Goal: Find specific page/section: Find specific page/section

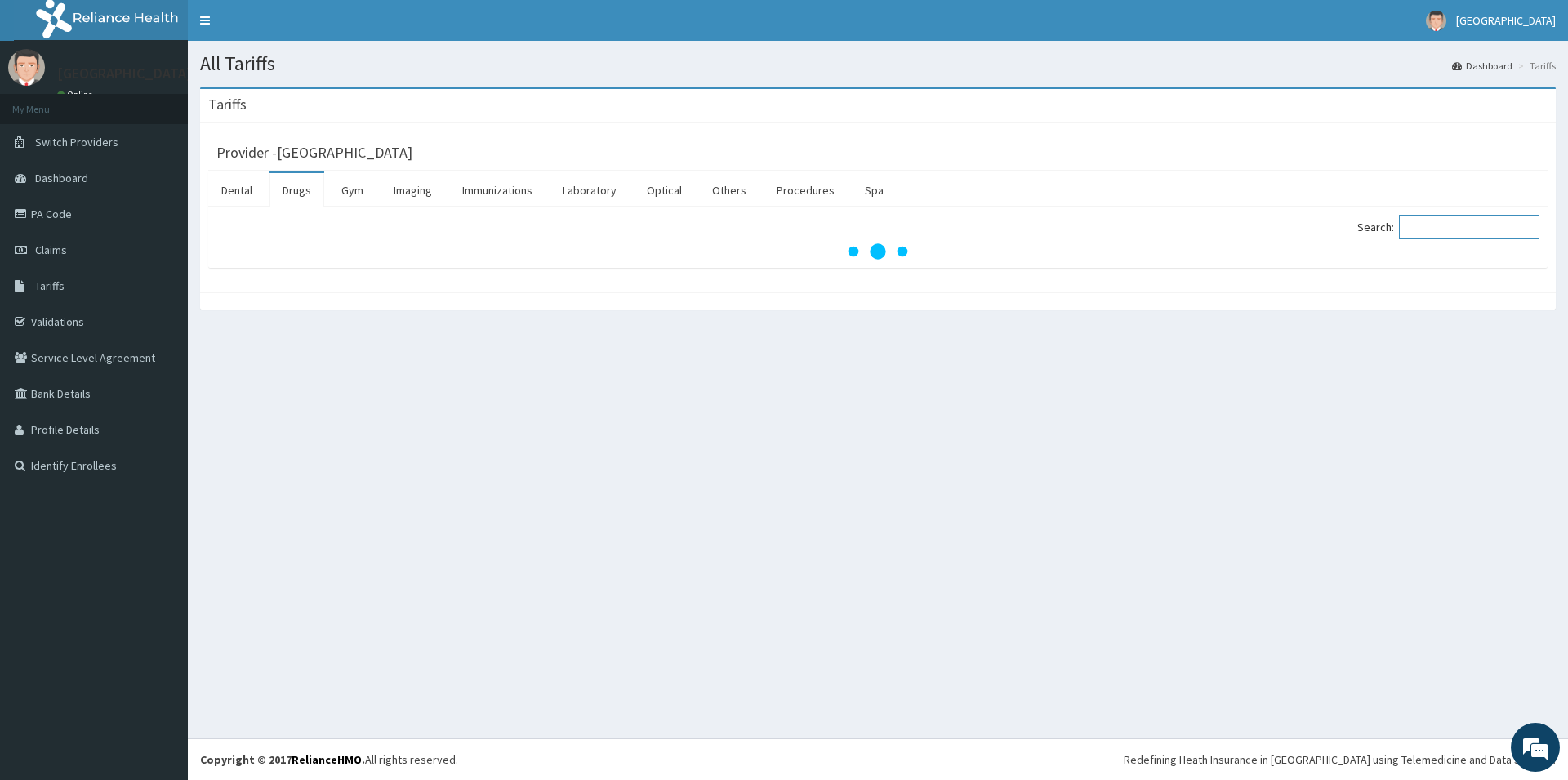
click at [1453, 230] on input "Search:" at bounding box center [1469, 227] width 140 height 25
click at [607, 192] on link "Laboratory" at bounding box center [590, 190] width 80 height 34
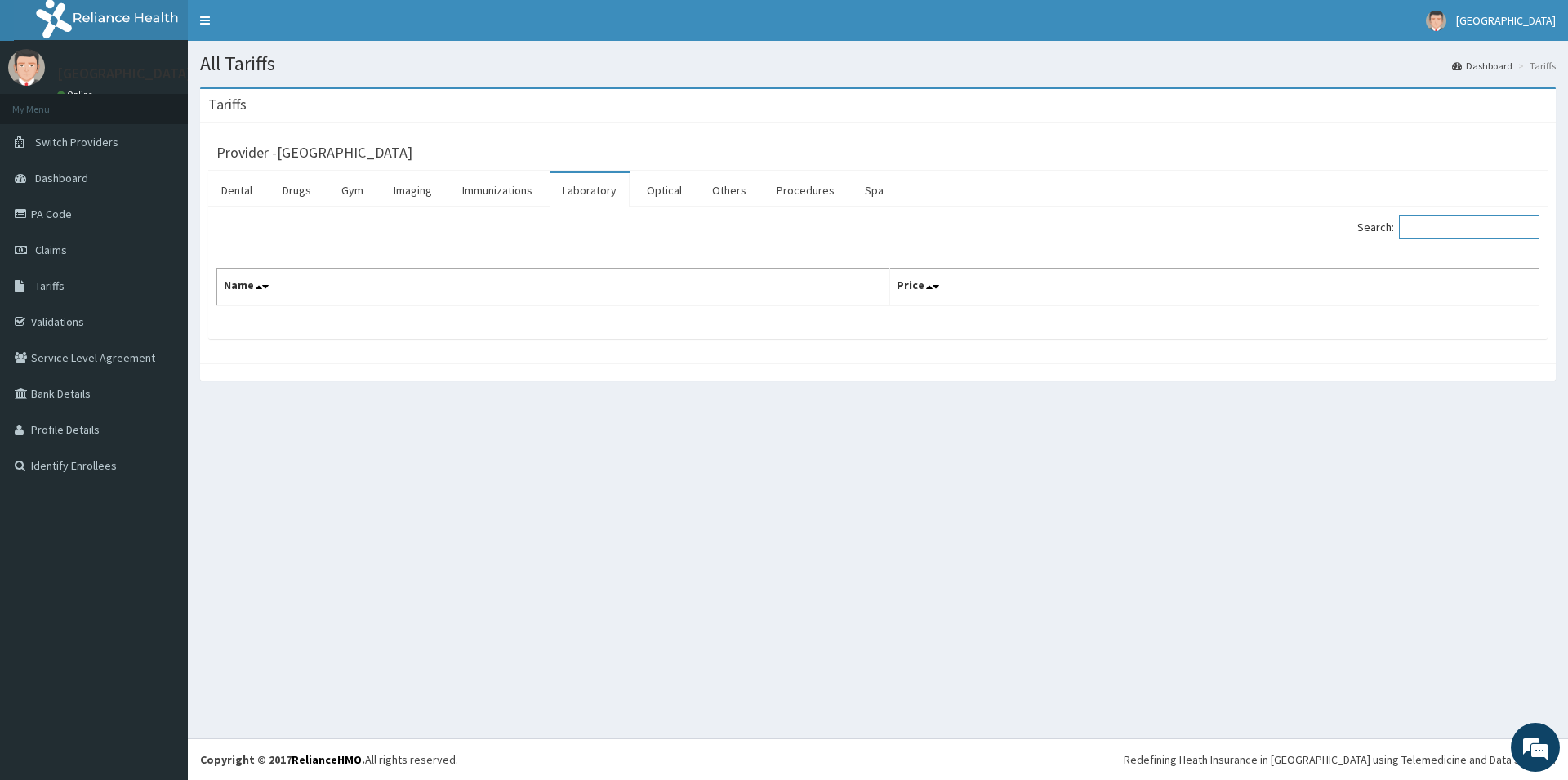
click at [1429, 230] on input "Search:" at bounding box center [1469, 227] width 140 height 25
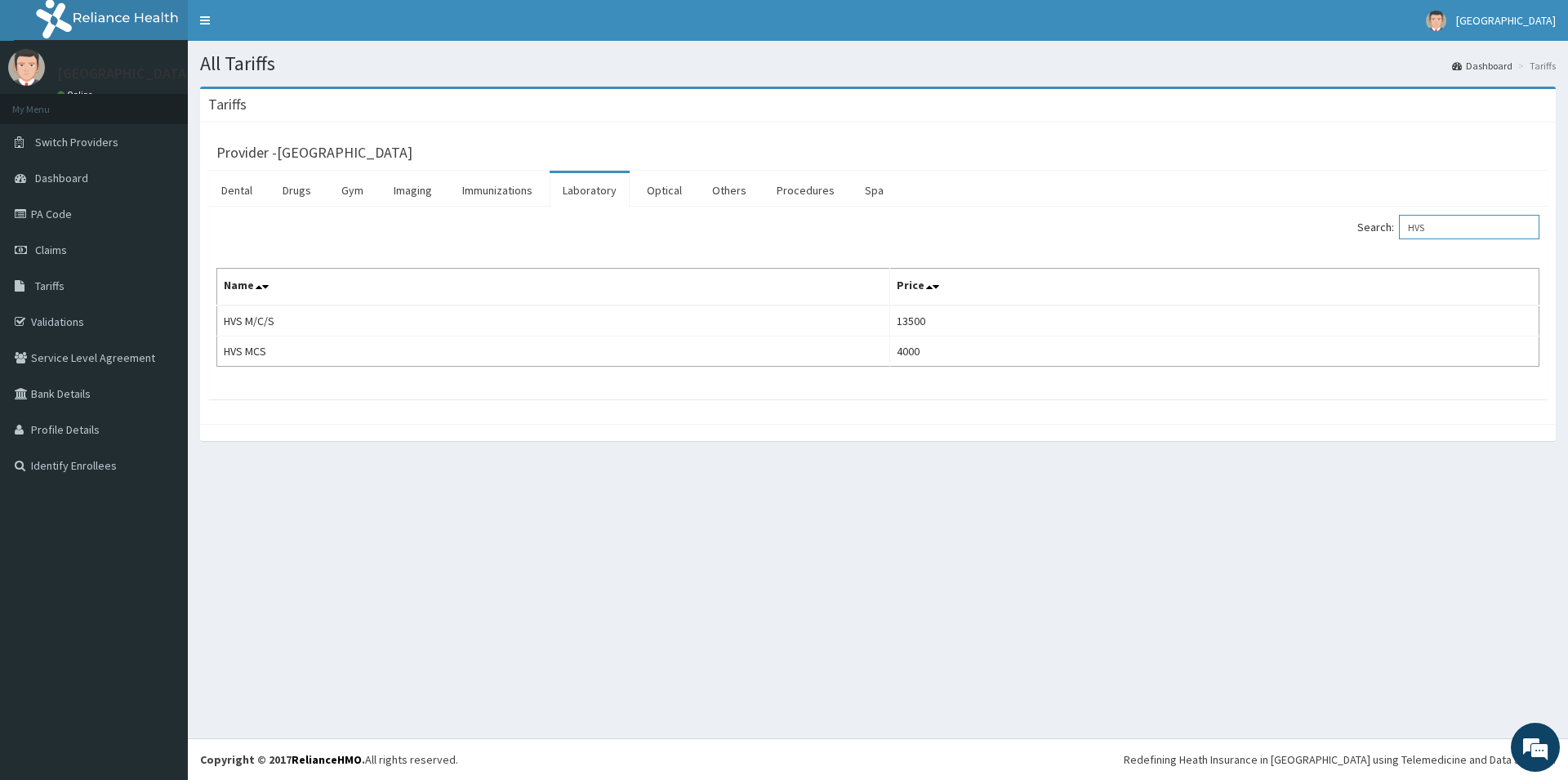
click at [1482, 225] on input "HVS" at bounding box center [1469, 227] width 140 height 25
type input "H"
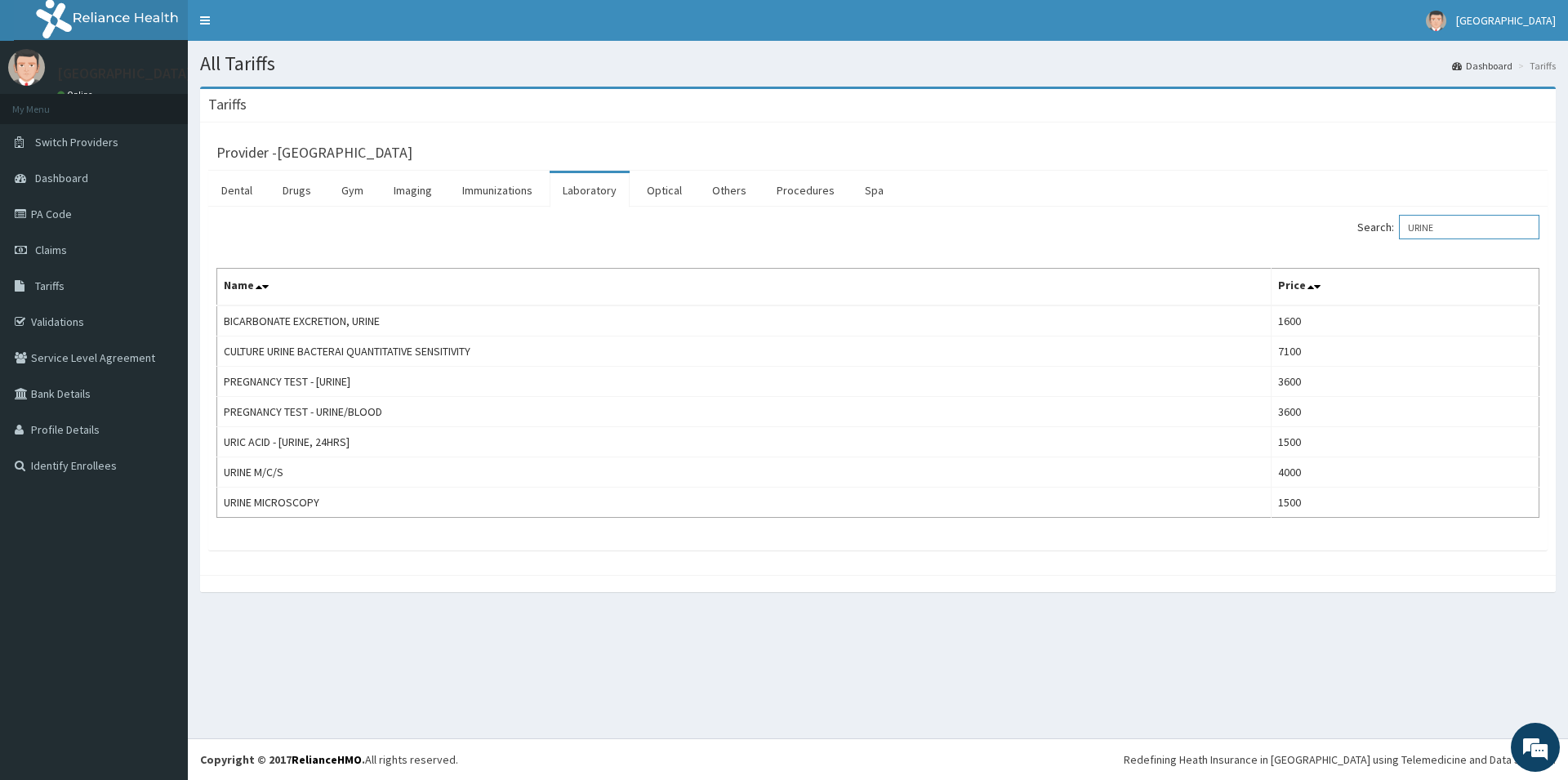
type input "URINE"
click at [304, 191] on link "Drugs" at bounding box center [296, 190] width 54 height 34
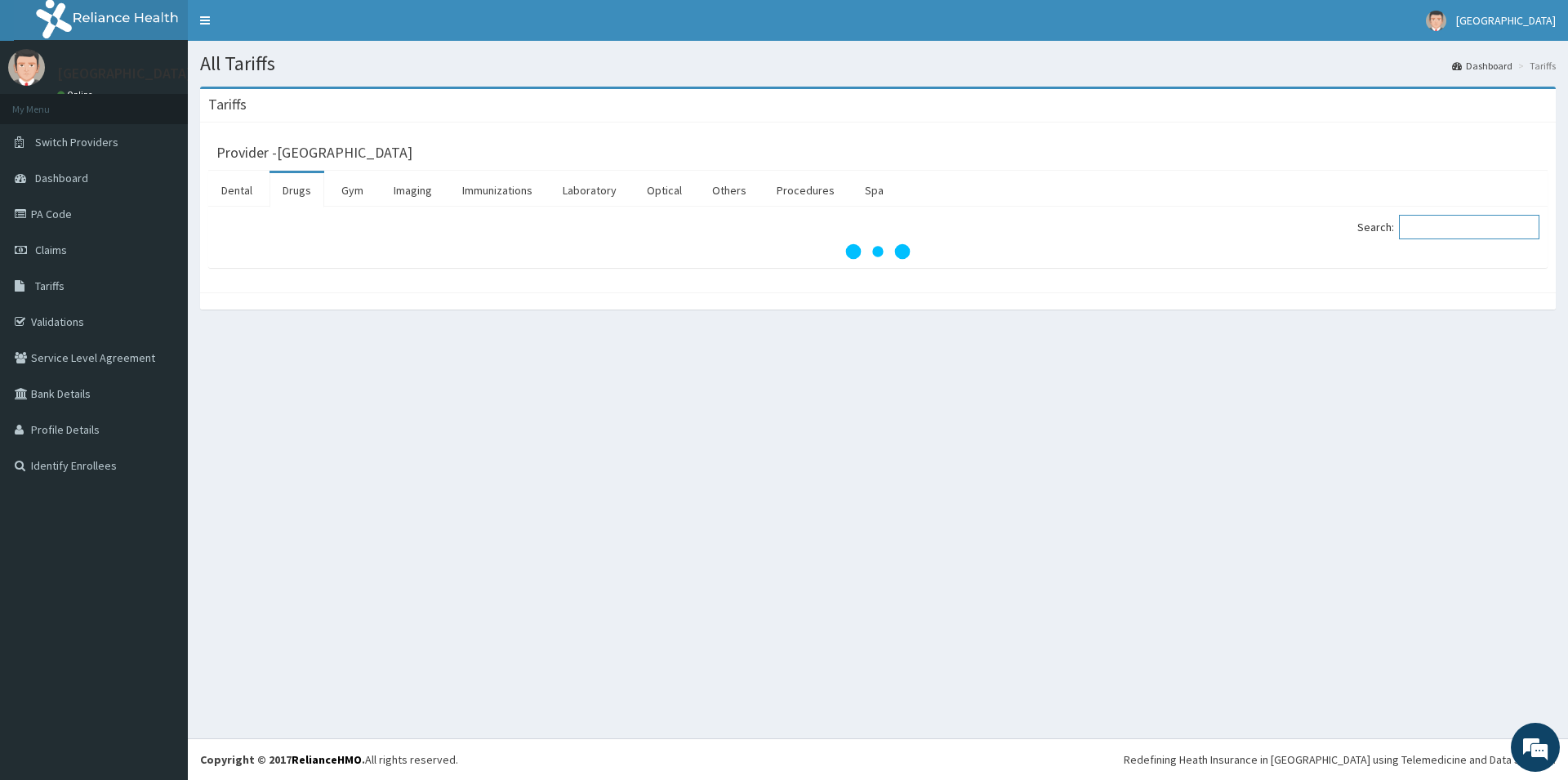
click at [1436, 226] on input "Search:" at bounding box center [1469, 227] width 140 height 25
type input "KLO"
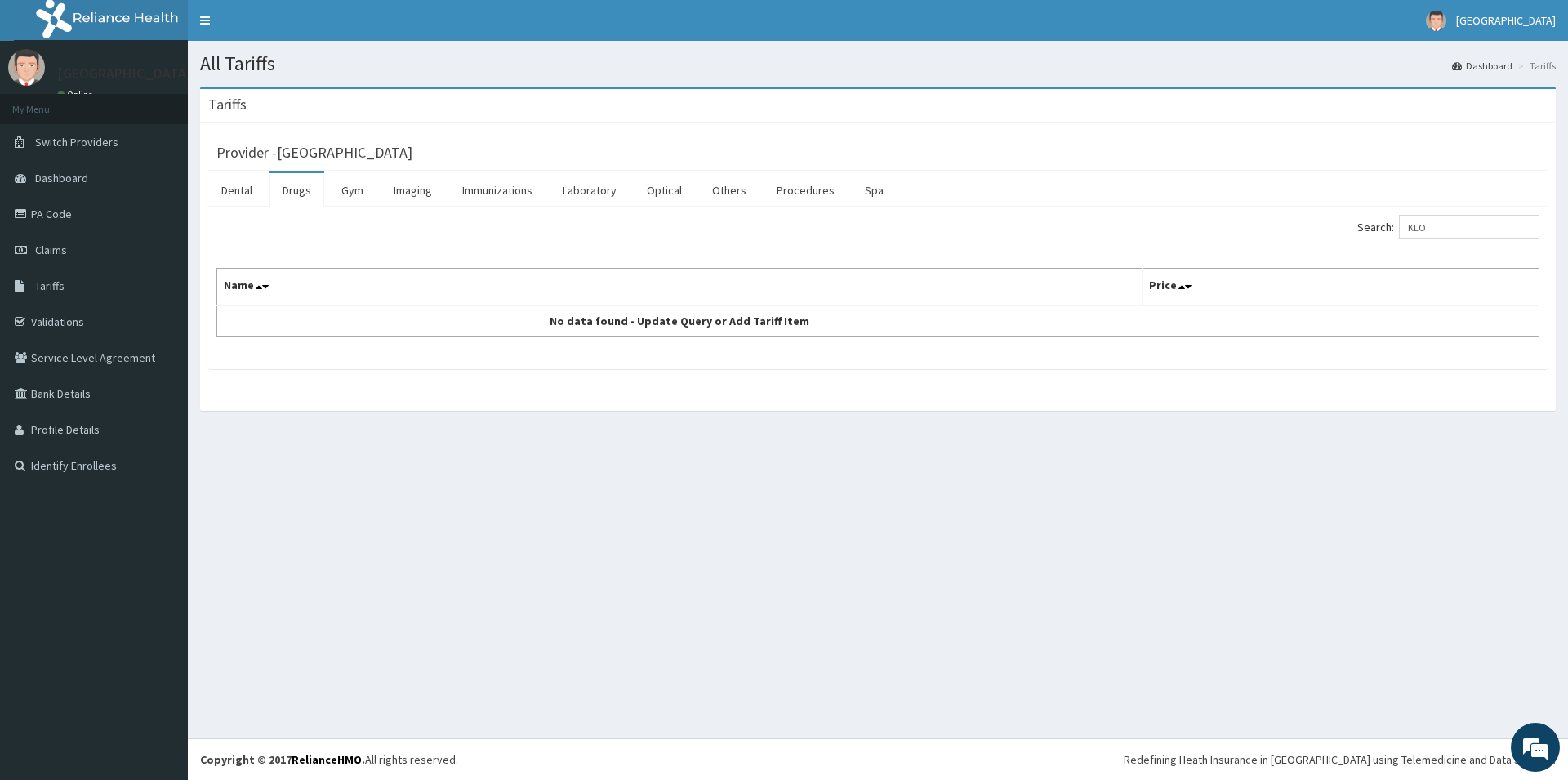
click at [306, 192] on link "Drugs" at bounding box center [296, 190] width 54 height 34
click at [1452, 230] on input "Search:" at bounding box center [1469, 227] width 140 height 25
type input "A"
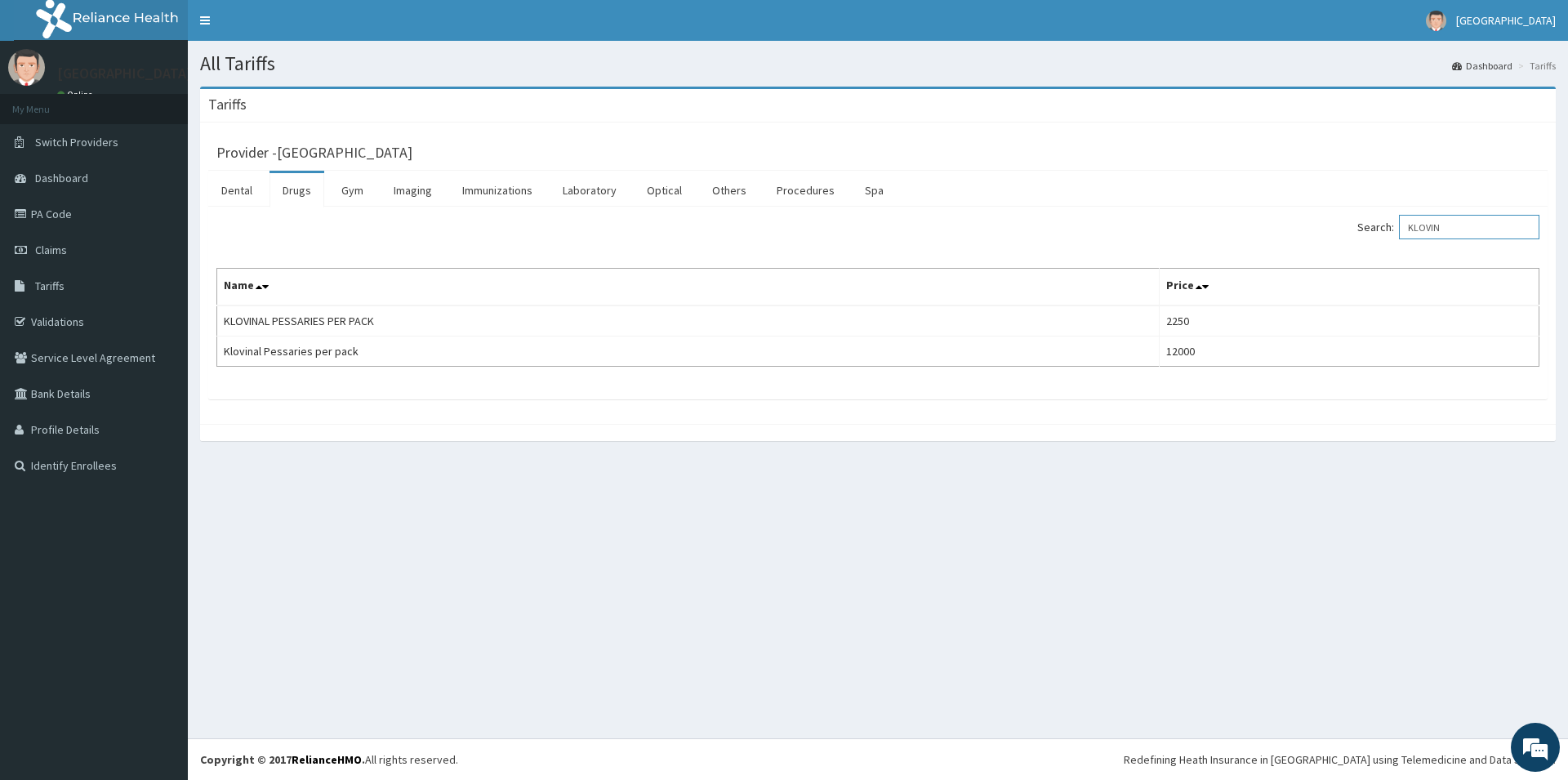
type input "KLOVIN"
